Goal: Information Seeking & Learning: Learn about a topic

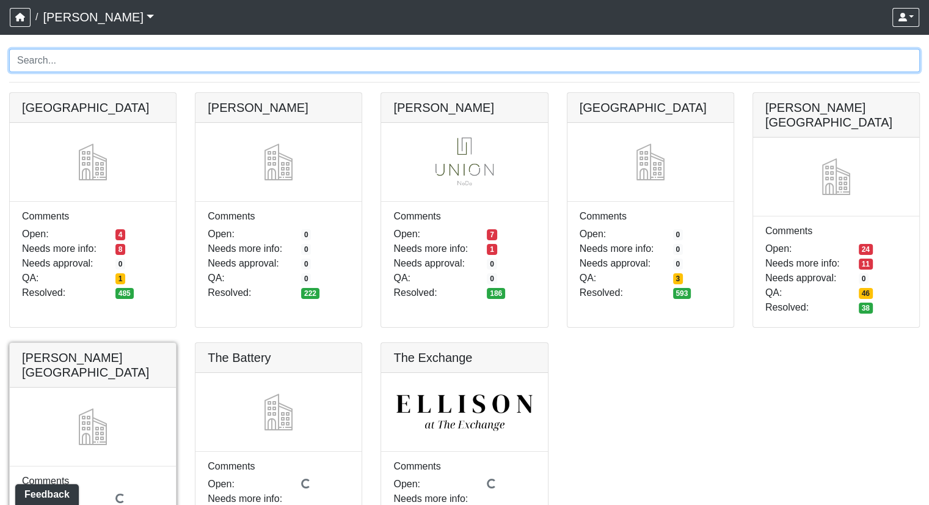
scroll to position [122, 0]
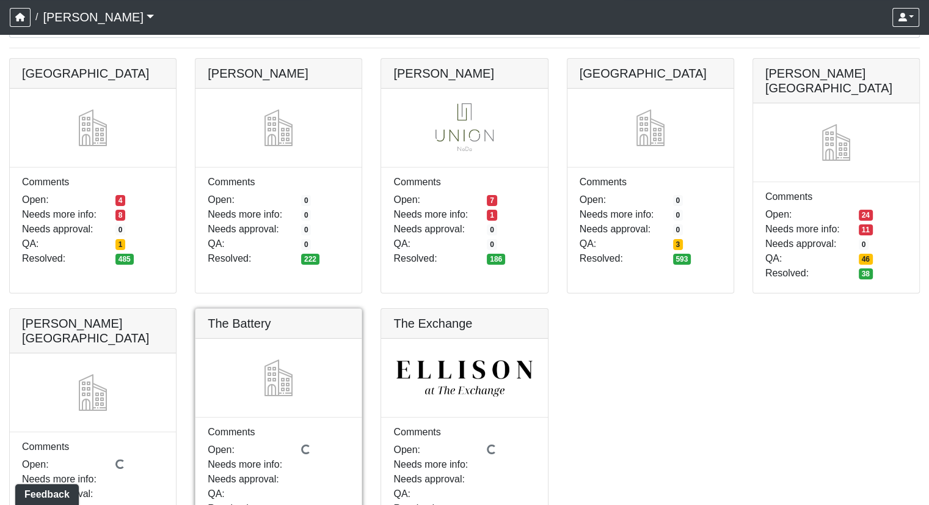
click at [271, 308] on link at bounding box center [278, 308] width 166 height 0
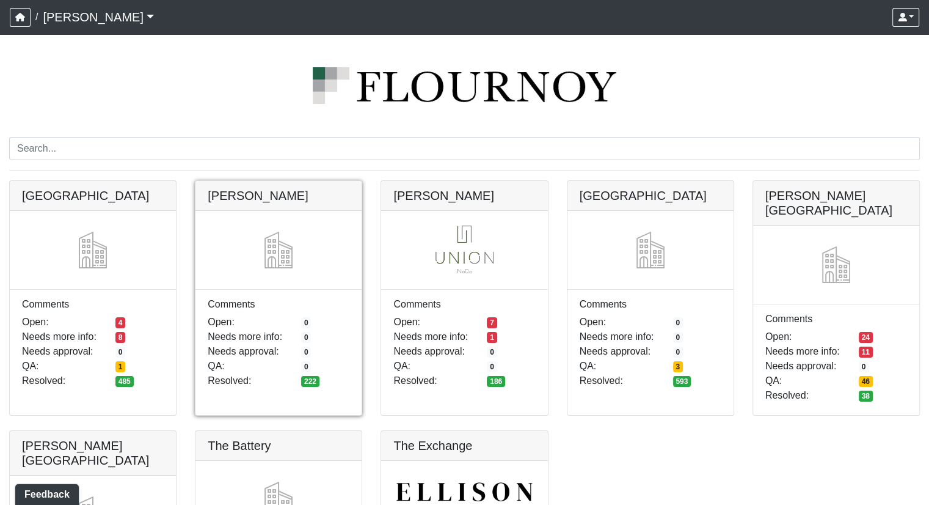
click at [250, 181] on link at bounding box center [278, 181] width 166 height 0
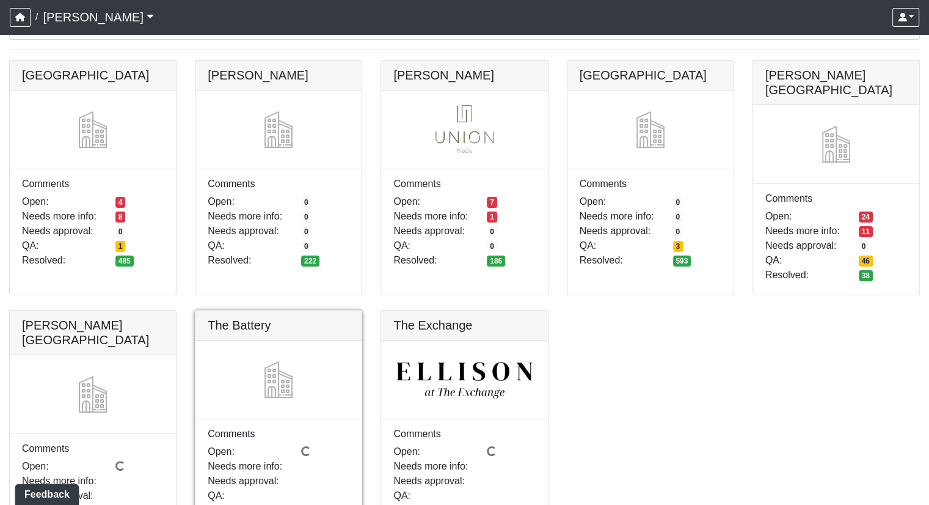
scroll to position [122, 0]
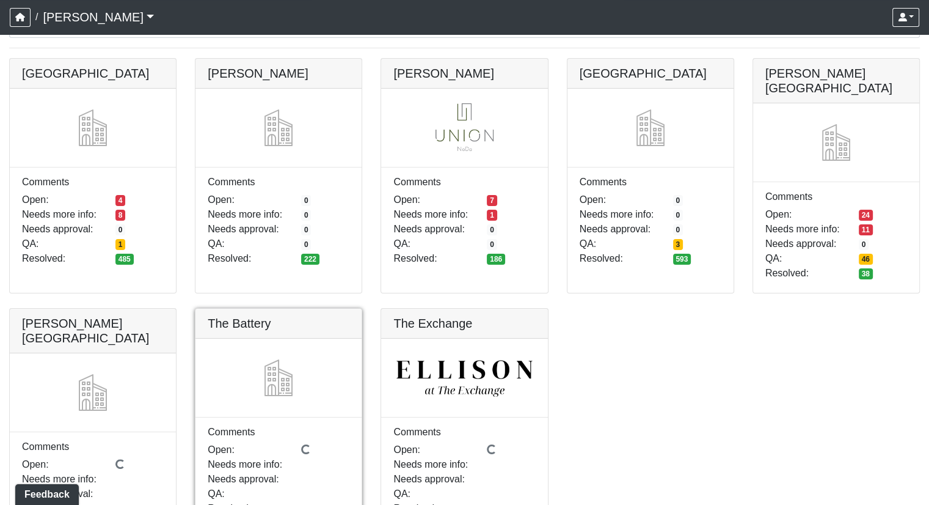
click at [326, 308] on link at bounding box center [278, 308] width 166 height 0
